Goal: Navigation & Orientation: Find specific page/section

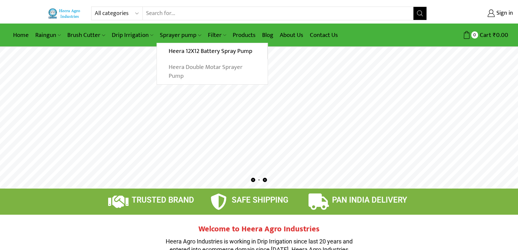
click at [171, 60] on link "Heera Double Motar Sprayer Pump" at bounding box center [212, 71] width 111 height 25
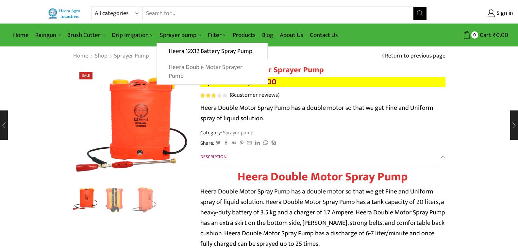
click at [172, 70] on link "Heera Double Motar Sprayer Pump" at bounding box center [212, 71] width 111 height 25
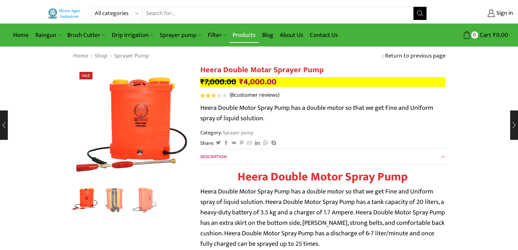
click at [243, 32] on link "Products" at bounding box center [244, 34] width 29 height 15
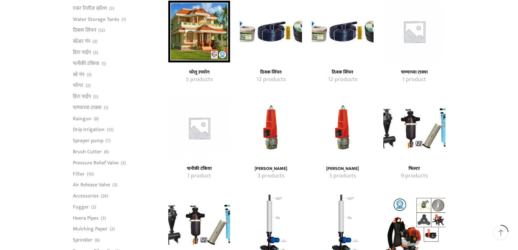
scroll to position [392, 0]
